Goal: Information Seeking & Learning: Learn about a topic

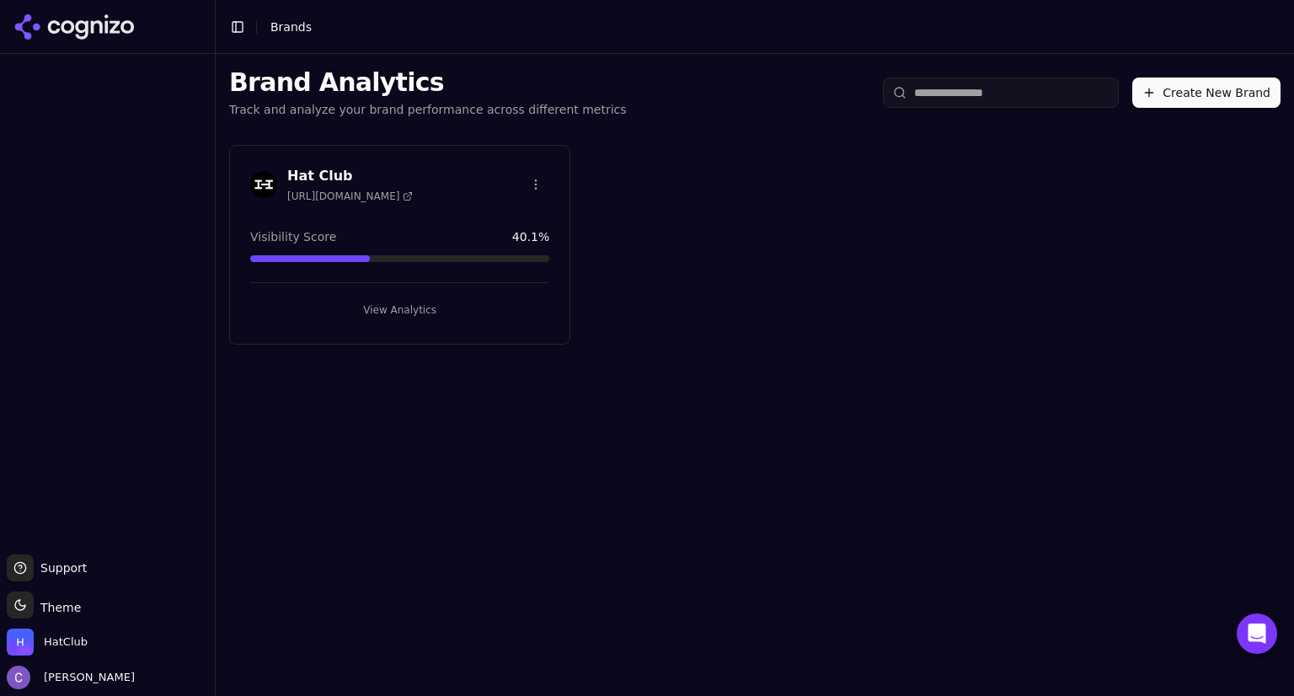
click at [455, 303] on button "View Analytics" at bounding box center [399, 310] width 299 height 27
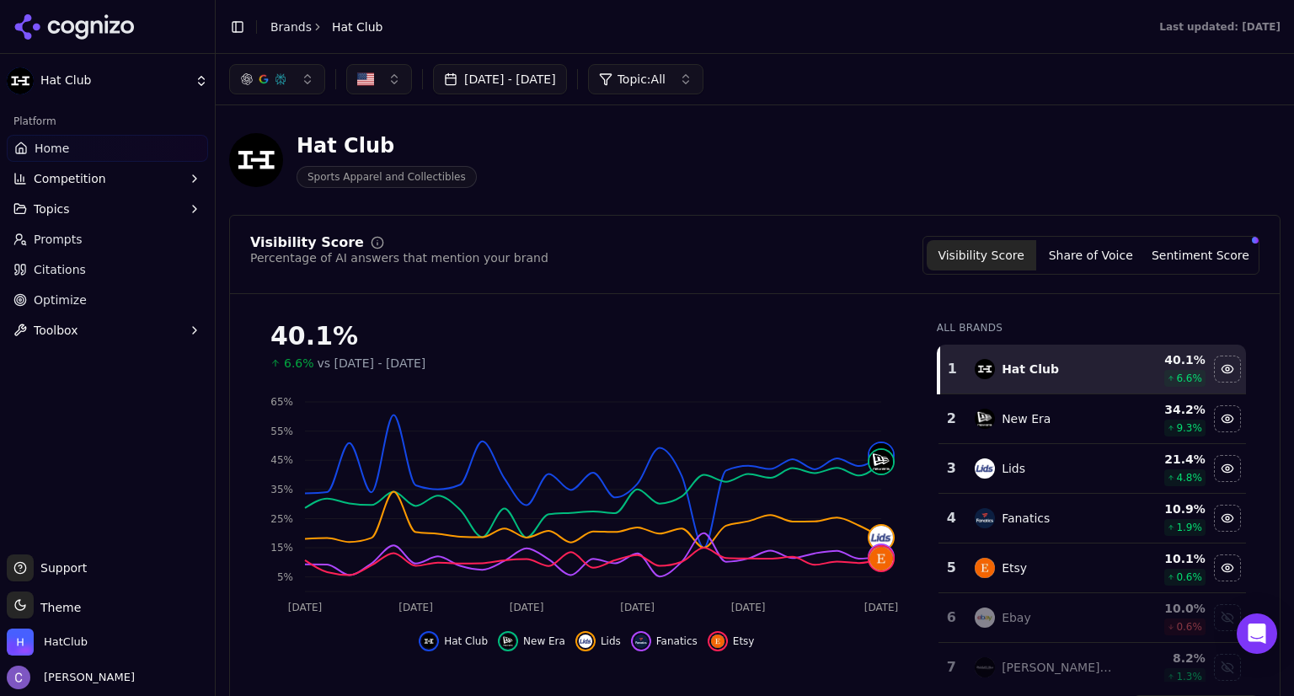
click at [280, 81] on div "button" at bounding box center [280, 78] width 13 height 13
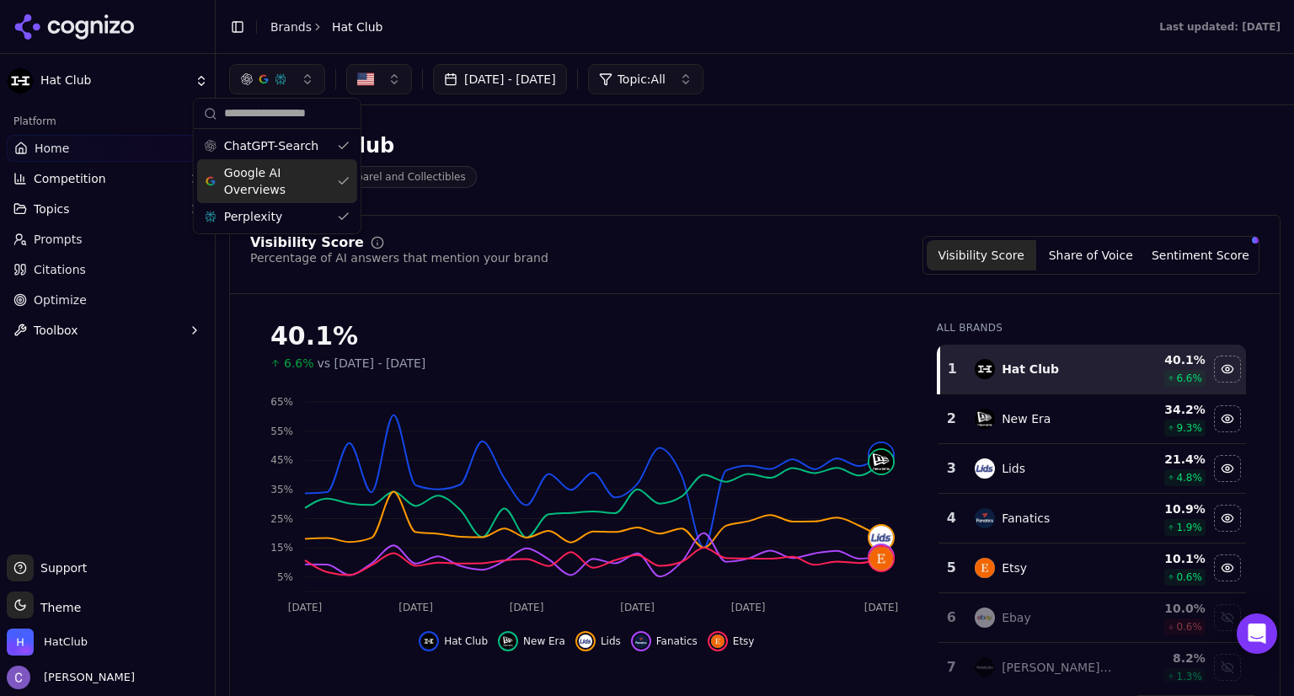
click at [341, 184] on div "Google AI Overviews" at bounding box center [277, 181] width 160 height 44
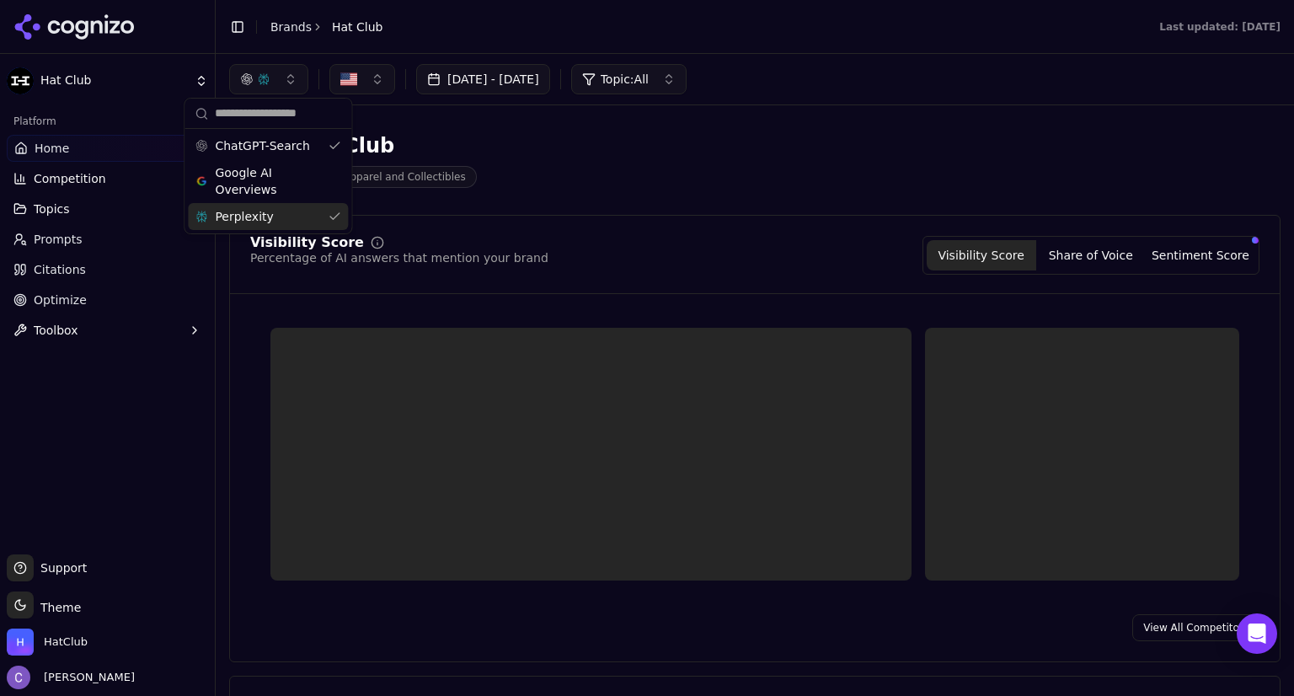
click at [337, 222] on div "Perplexity" at bounding box center [268, 216] width 160 height 27
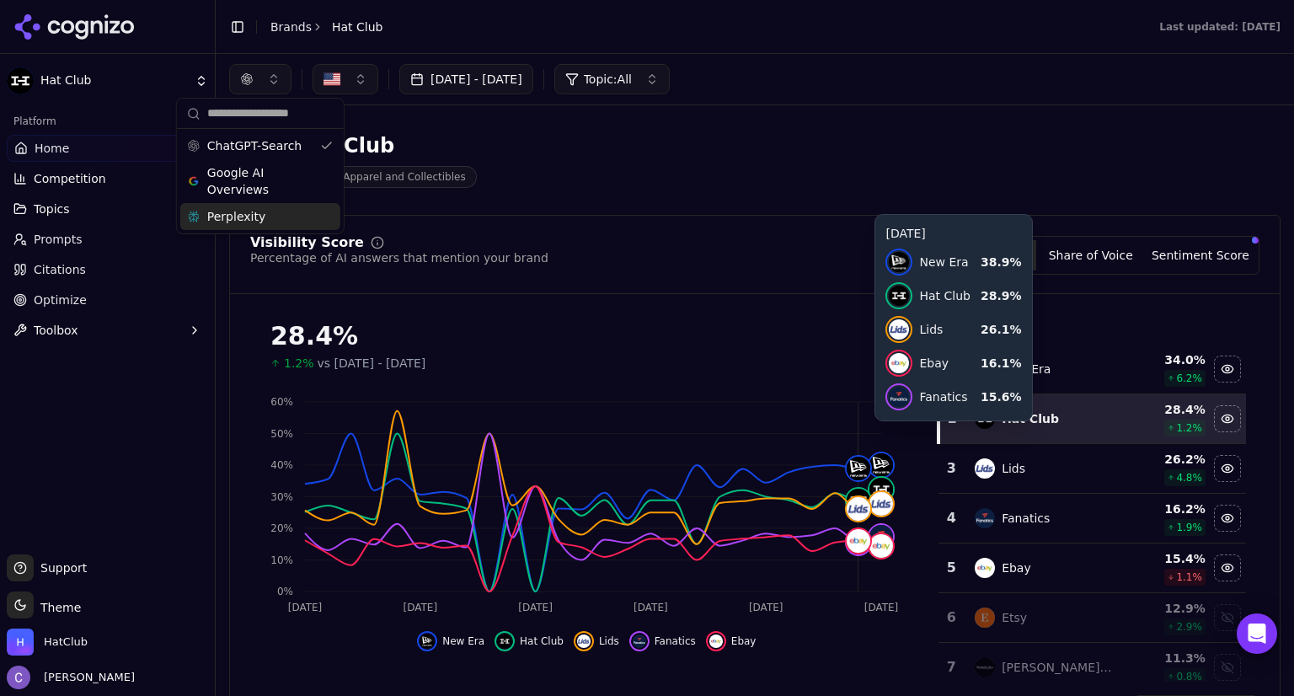
click at [62, 151] on span "Home" at bounding box center [52, 148] width 35 height 17
